Goal: Check status: Check status

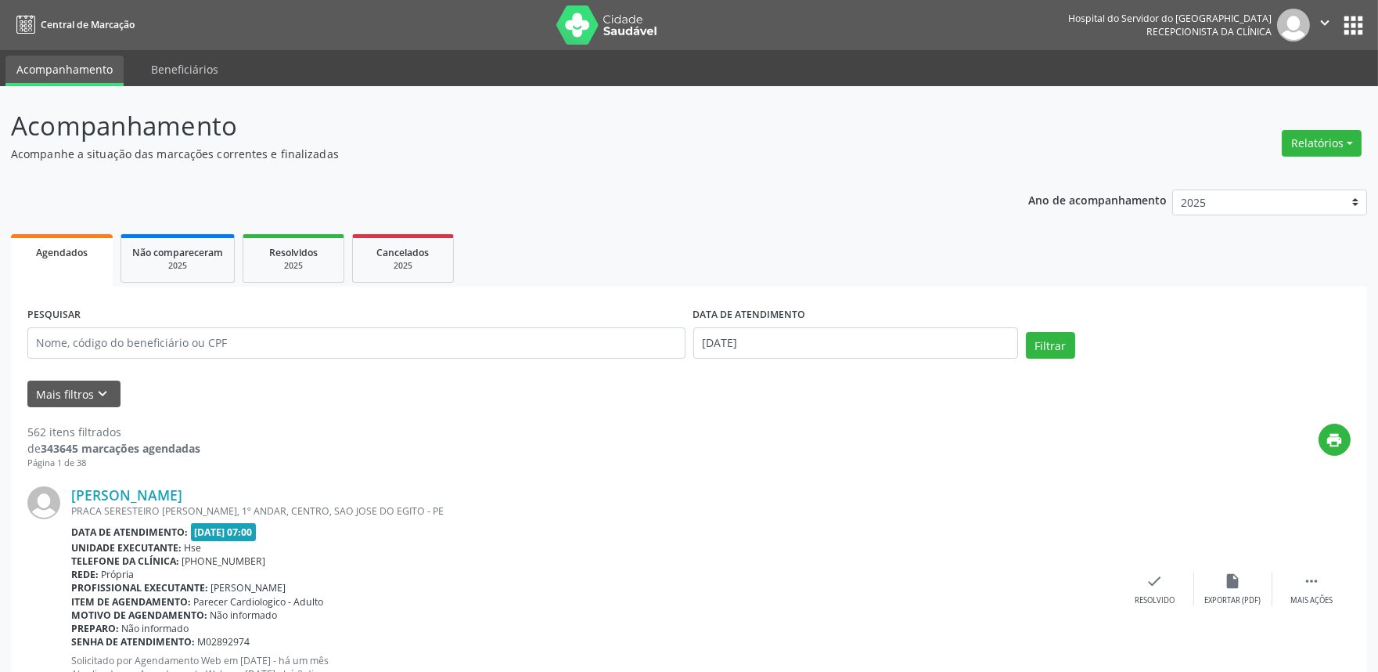
drag, startPoint x: 593, startPoint y: 219, endPoint x: 1237, endPoint y: 619, distance: 757.6
drag, startPoint x: 213, startPoint y: 573, endPoint x: 839, endPoint y: 142, distance: 759.9
click at [839, 142] on p "Acompanhamento" at bounding box center [485, 125] width 949 height 39
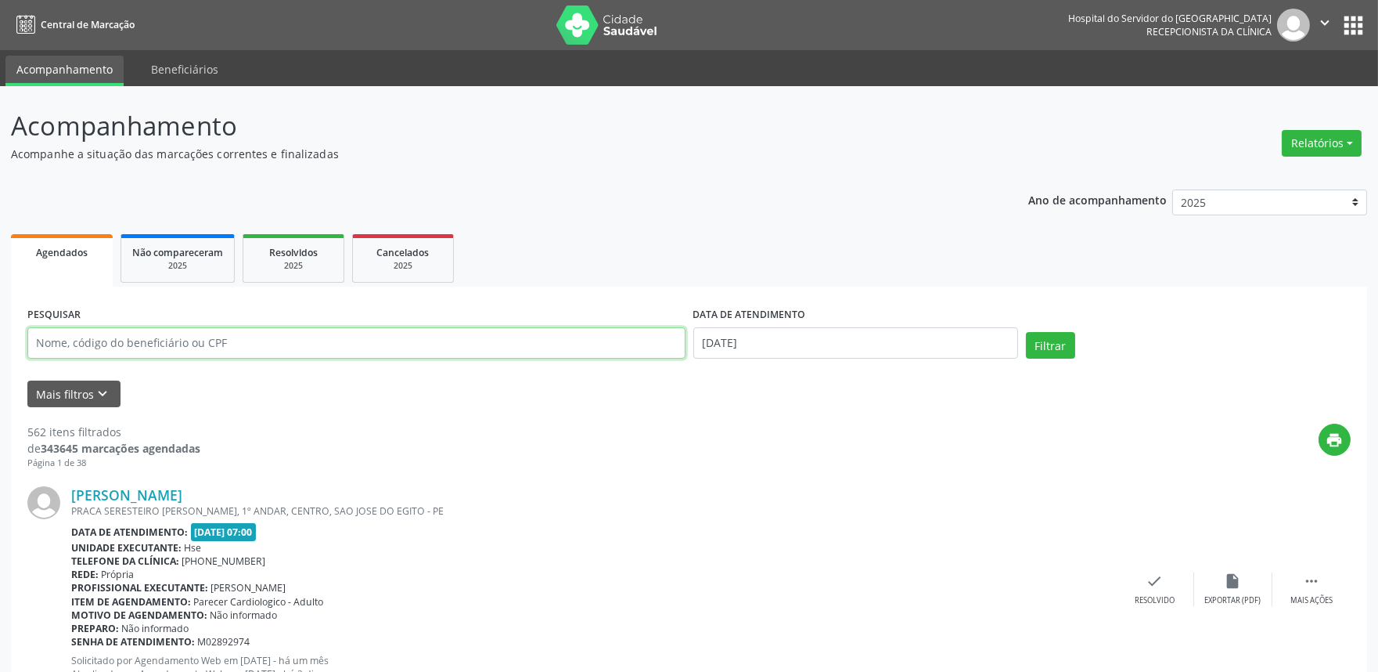
click at [301, 350] on input "text" at bounding box center [356, 342] width 658 height 31
click at [276, 337] on input "text" at bounding box center [356, 342] width 658 height 31
click at [176, 340] on input "text" at bounding box center [356, 342] width 658 height 31
type input "92115837887"
click at [1026, 332] on button "Filtrar" at bounding box center [1050, 345] width 49 height 27
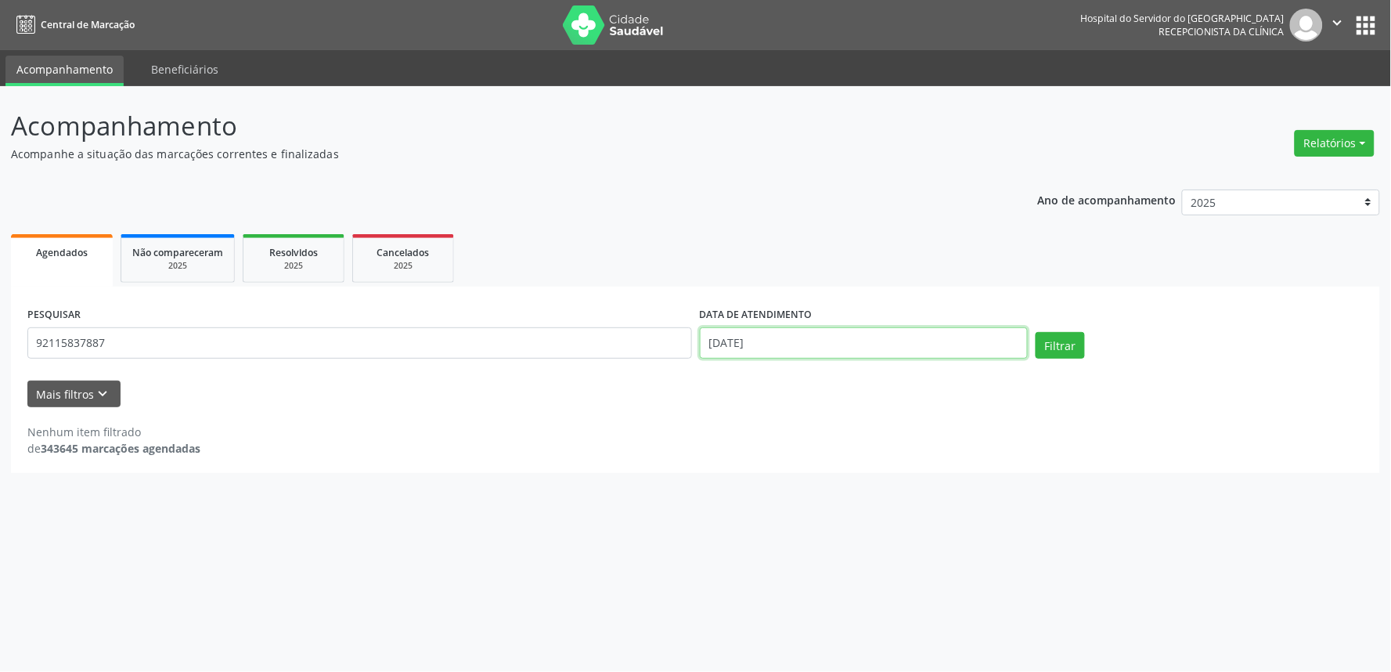
click at [764, 349] on body "Central de Marcação Hospital do Servidor do [GEOGRAPHIC_DATA] Recepcionista da …" at bounding box center [695, 336] width 1391 height 672
click at [0, 0] on select "Janeiro Fevereiro Março Abril Maio Junho Julho Agosto Setembro Outubro Novembro…" at bounding box center [0, 0] width 0 height 0
click at [762, 332] on input "[DATE]" at bounding box center [864, 342] width 328 height 31
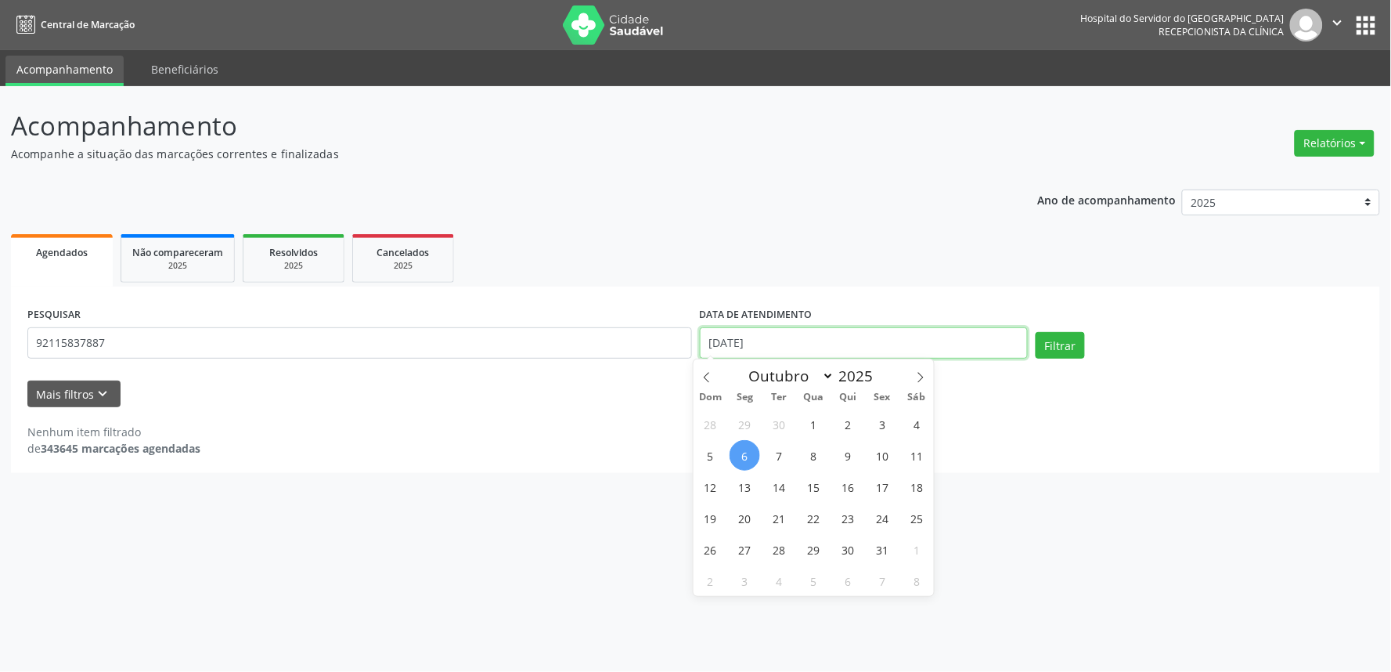
click at [762, 332] on input "[DATE]" at bounding box center [864, 342] width 328 height 31
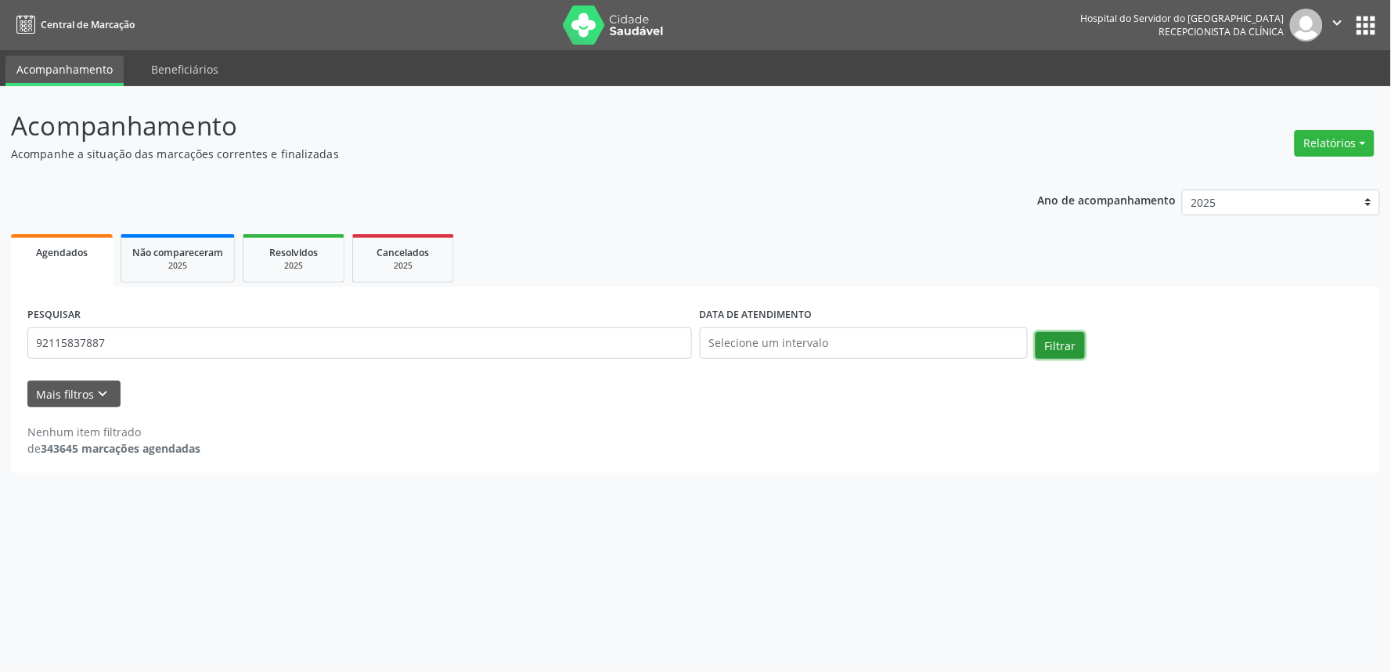
drag, startPoint x: 1082, startPoint y: 339, endPoint x: 1054, endPoint y: 344, distance: 27.9
click at [1082, 341] on button "Filtrar" at bounding box center [1060, 345] width 49 height 27
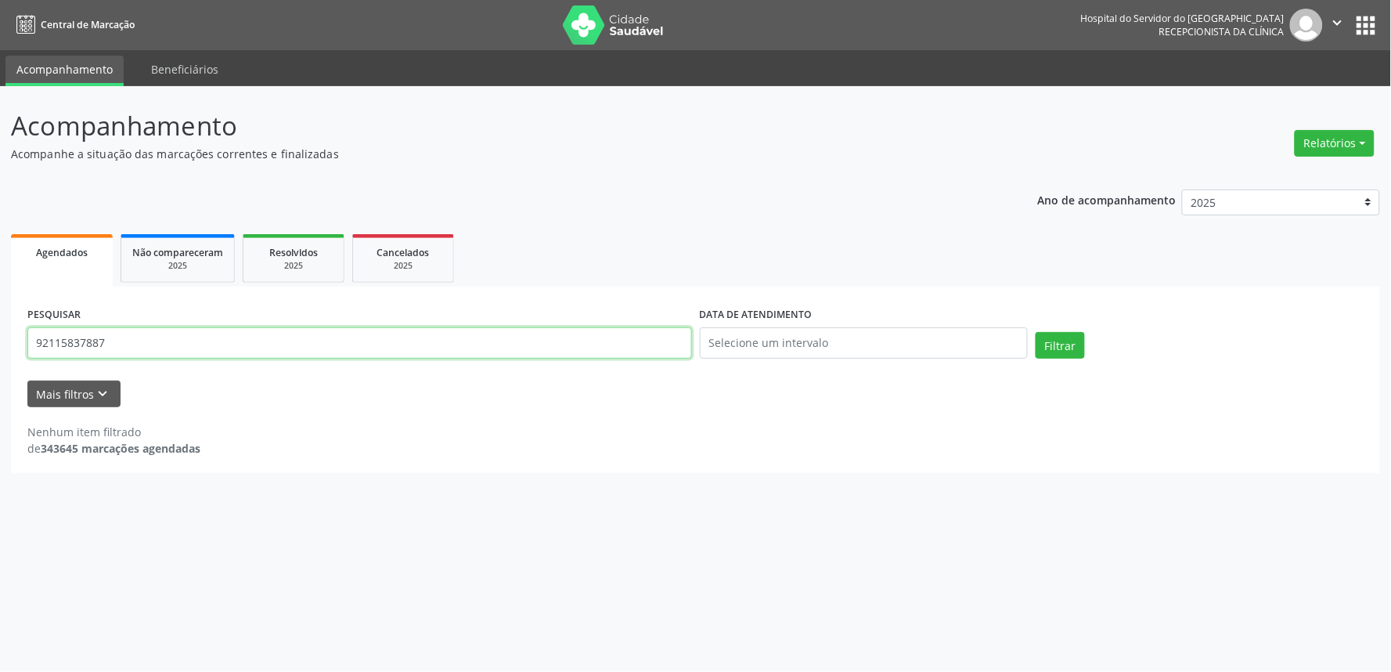
click at [116, 338] on input "92115837887" at bounding box center [359, 342] width 665 height 31
type input "rosimere [PERSON_NAME]"
click at [1036, 332] on button "Filtrar" at bounding box center [1060, 345] width 49 height 27
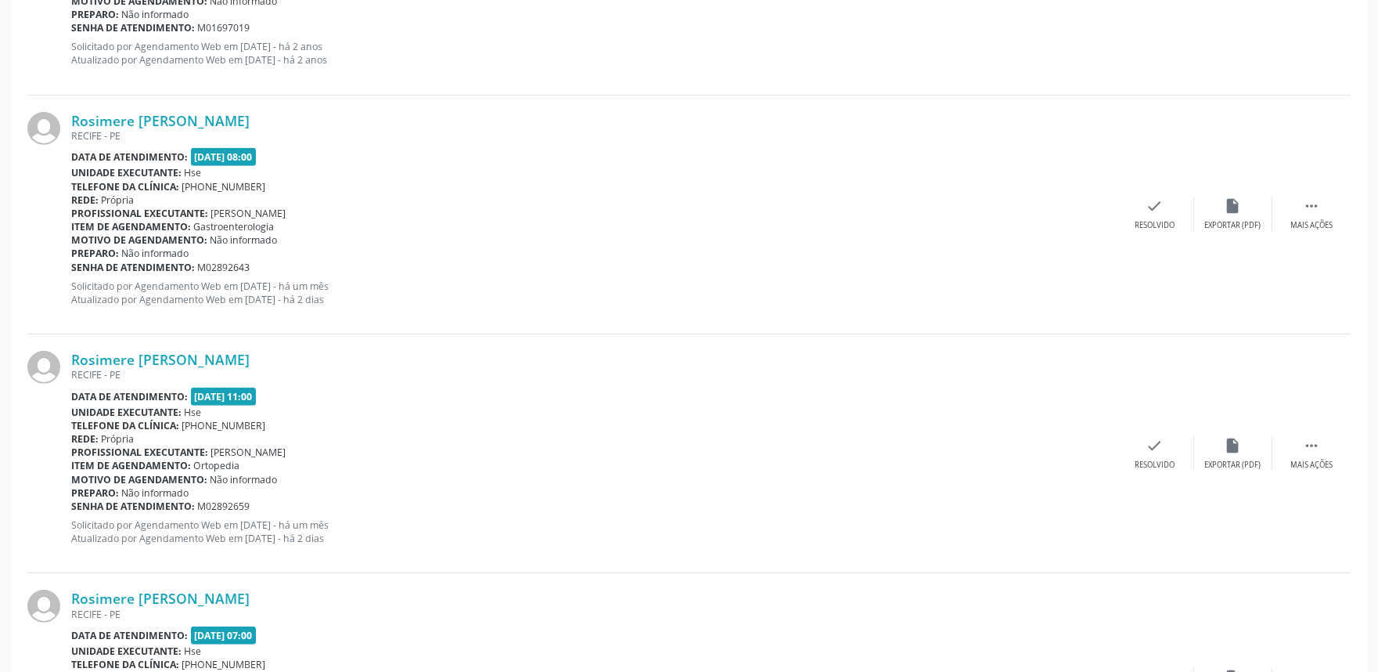
scroll to position [1839, 0]
